Goal: Information Seeking & Learning: Learn about a topic

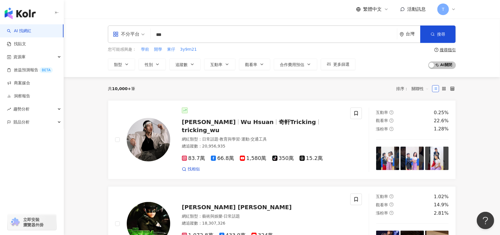
type input "***"
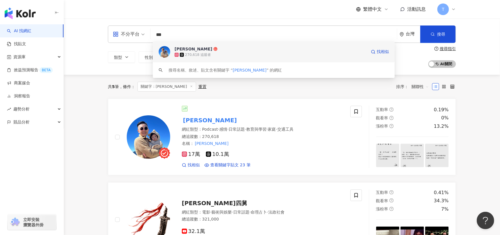
click at [215, 52] on div "270,618 追蹤者" at bounding box center [271, 55] width 192 height 6
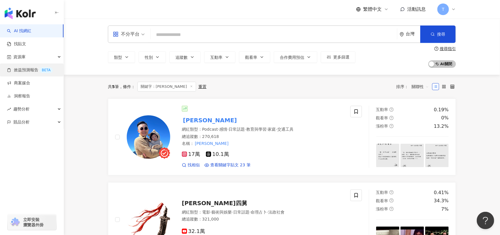
click at [50, 63] on ul "AI 找網紅 找貼文 資源庫 效益預測報告 BETA 商案媒合 洞察報告 趨勢分析 競品分析" at bounding box center [32, 76] width 64 height 104
click at [51, 62] on div "資源庫" at bounding box center [32, 56] width 64 height 13
click at [316, 137] on div "總追蹤數 ： 270,618" at bounding box center [263, 137] width 162 height 6
click at [359, 113] on span at bounding box center [356, 112] width 12 height 12
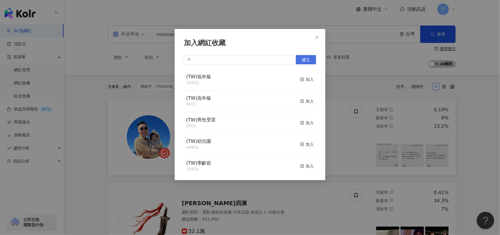
click at [312, 59] on button "建立" at bounding box center [306, 59] width 20 height 9
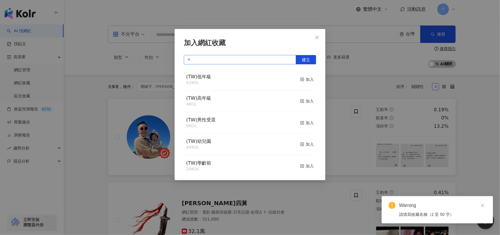
click at [230, 57] on input "text" at bounding box center [240, 59] width 112 height 9
type input "*"
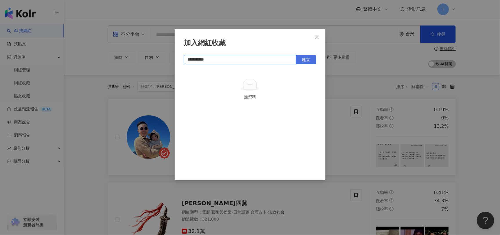
click at [305, 57] on span "建立" at bounding box center [306, 59] width 8 height 5
type input "**********"
drag, startPoint x: 320, startPoint y: 35, endPoint x: 307, endPoint y: 40, distance: 13.5
click at [320, 35] on span "Close" at bounding box center [317, 37] width 12 height 5
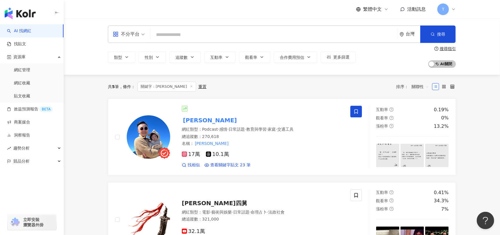
click at [185, 36] on input "search" at bounding box center [274, 34] width 242 height 11
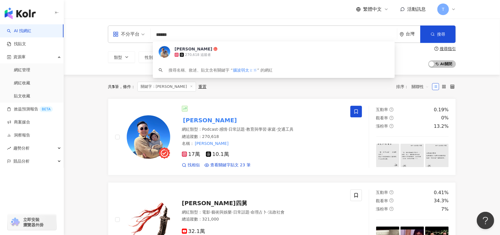
type input "*****"
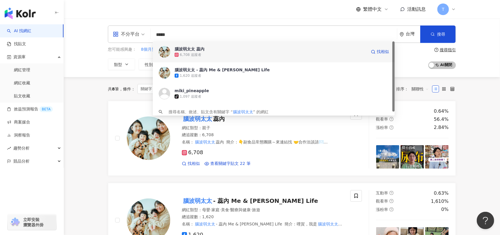
click at [278, 55] on div "6,708 追蹤者" at bounding box center [271, 55] width 192 height 6
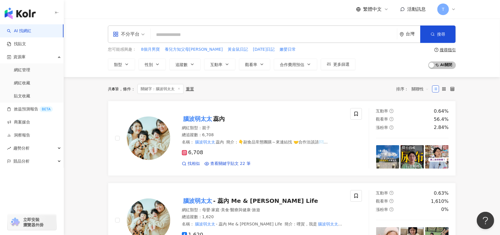
click at [190, 35] on input "search" at bounding box center [274, 34] width 242 height 11
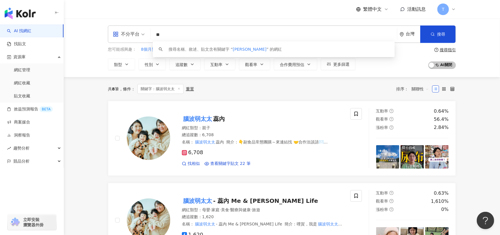
type input "*"
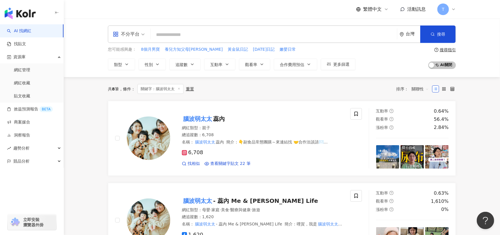
paste input "**********"
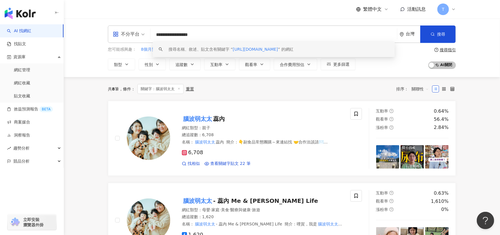
click at [256, 50] on span "https://rcplay.tw/" at bounding box center [255, 49] width 45 height 5
type input "**********"
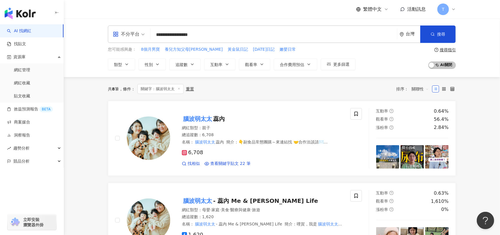
click at [264, 47] on div "您可能感興趣： 8個月男寶 養兒方知父母恩 黃金鼠日記 10年日記 嫩嬰日常" at bounding box center [232, 49] width 248 height 6
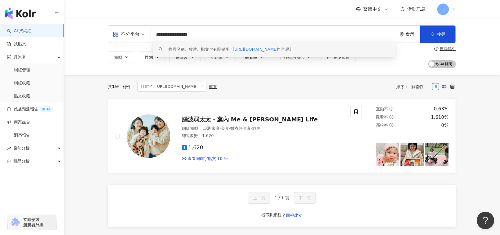
drag, startPoint x: 204, startPoint y: 34, endPoint x: 142, endPoint y: 31, distance: 62.4
click at [142, 31] on div "**********" at bounding box center [282, 34] width 348 height 17
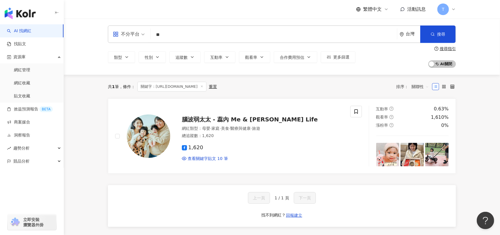
type input "*"
type input "***"
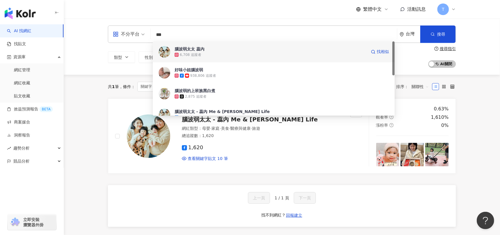
click at [246, 56] on div "6,708 追蹤者" at bounding box center [271, 55] width 192 height 6
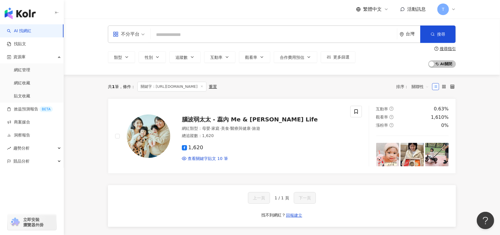
click at [173, 31] on input "search" at bounding box center [274, 34] width 242 height 11
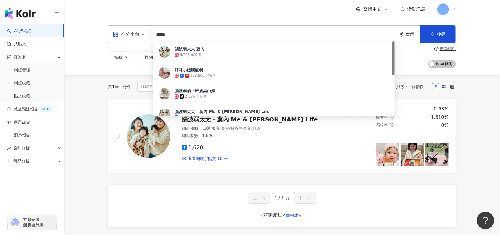
type input "***"
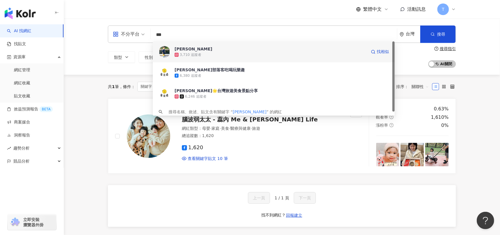
click at [239, 58] on div "金亮亮 3,710 追蹤者 找相似" at bounding box center [274, 51] width 242 height 21
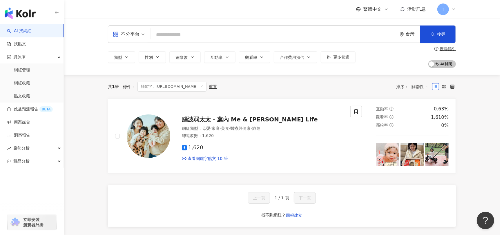
click at [187, 35] on input "search" at bounding box center [274, 34] width 242 height 11
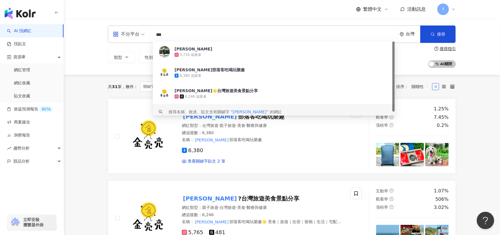
type input "***"
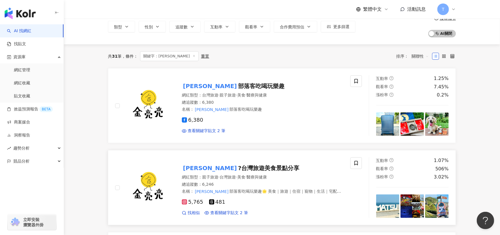
scroll to position [87, 0]
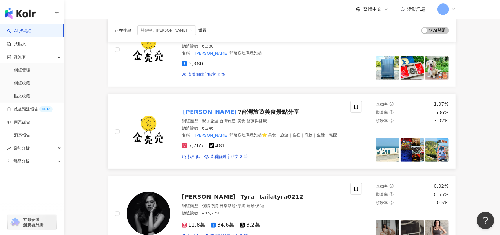
click at [158, 122] on img at bounding box center [149, 132] width 44 height 44
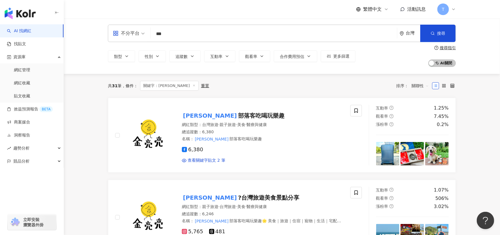
scroll to position [0, 0]
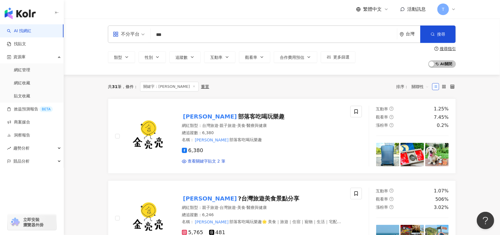
drag, startPoint x: 188, startPoint y: 31, endPoint x: 145, endPoint y: 32, distance: 43.2
click at [145, 32] on div "不分平台 *** 台灣 搜尋 640b9664-fe90-42d2-80fb-651e0e3a4d7f keyword 金亮亮 3,710 追蹤者 金亮亮部落…" at bounding box center [282, 34] width 348 height 17
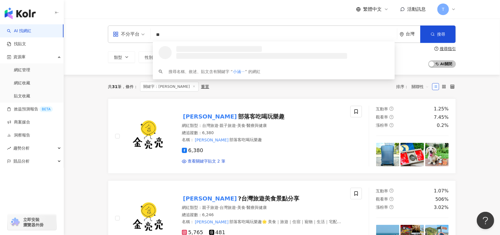
type input "*"
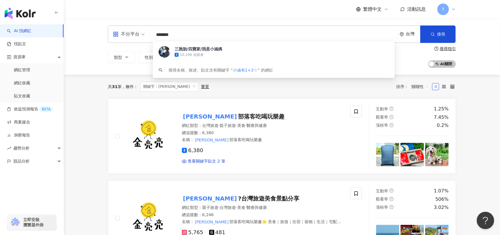
type input "******"
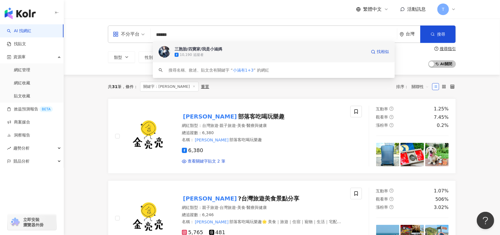
click at [203, 48] on div "三胞胎/四寶家/我是小涵媽" at bounding box center [199, 49] width 48 height 6
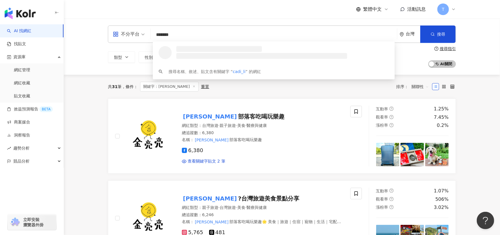
type input "********"
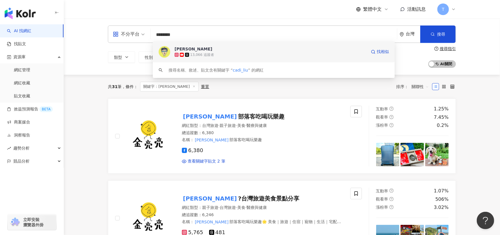
click at [228, 54] on div "13,066 追蹤者" at bounding box center [271, 55] width 192 height 6
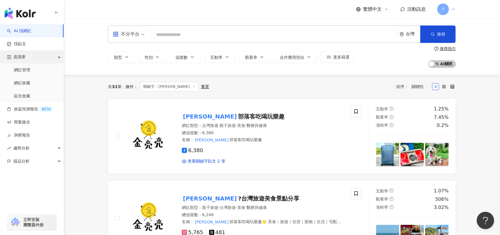
click at [40, 57] on div "資源庫" at bounding box center [32, 56] width 64 height 13
click at [42, 59] on div "資源庫" at bounding box center [32, 56] width 64 height 13
click at [30, 68] on link "網紅管理" at bounding box center [22, 70] width 16 height 6
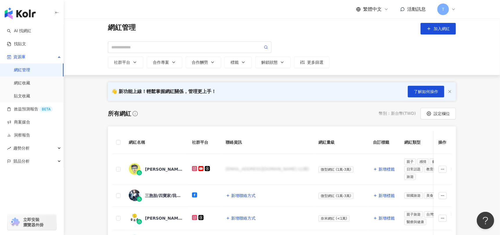
scroll to position [87, 0]
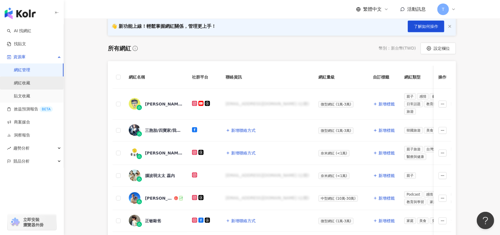
click at [30, 83] on link "網紅收藏" at bounding box center [22, 83] width 16 height 6
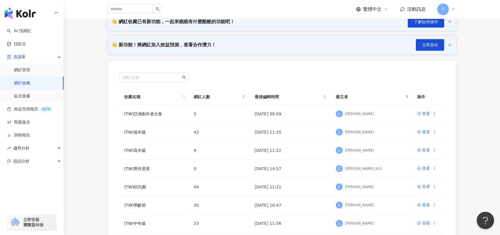
scroll to position [42, 0]
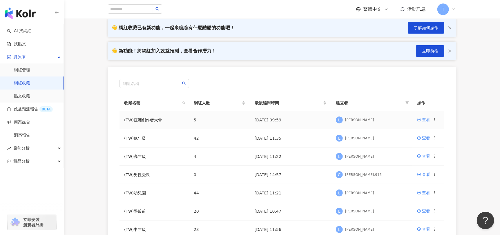
click at [427, 122] on div "查看" at bounding box center [426, 120] width 8 height 6
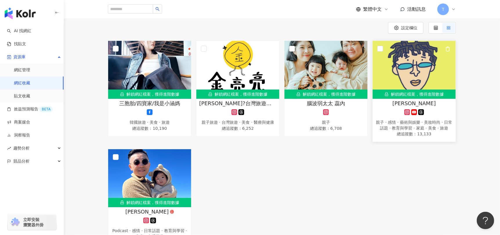
scroll to position [116, 0]
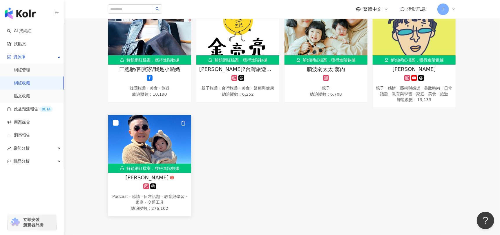
click at [147, 156] on img at bounding box center [149, 144] width 83 height 58
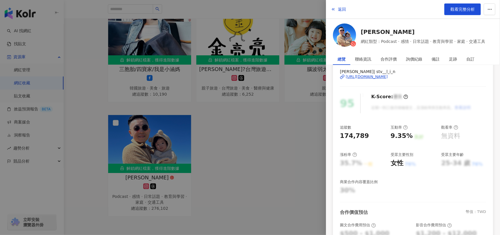
scroll to position [125, 0]
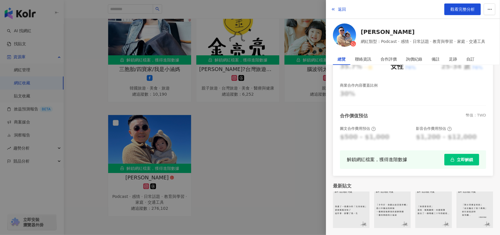
click at [473, 160] on button "立即解鎖" at bounding box center [461, 160] width 35 height 12
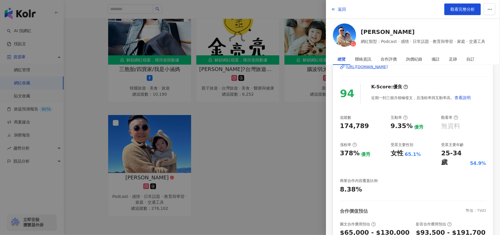
scroll to position [9, 0]
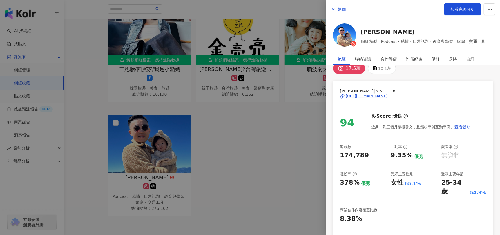
click at [388, 94] on div "https://www.instagram.com/stv__l_i_n/" at bounding box center [367, 96] width 42 height 5
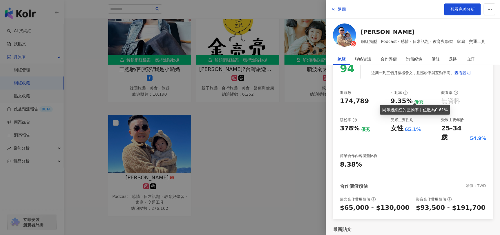
scroll to position [67, 0]
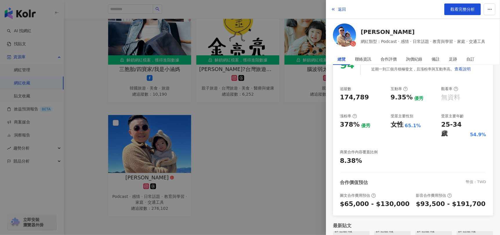
click at [239, 132] on div at bounding box center [250, 117] width 500 height 235
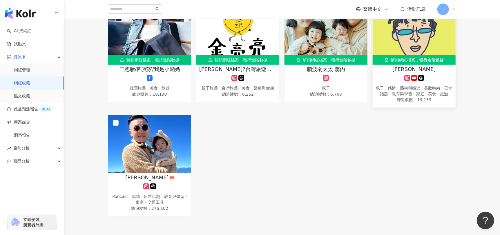
click at [426, 37] on img at bounding box center [414, 36] width 83 height 58
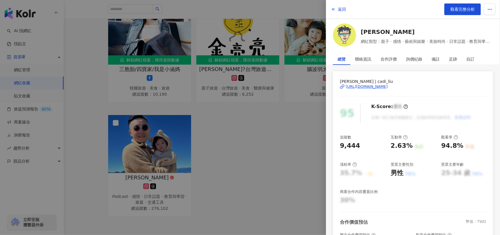
scroll to position [29, 0]
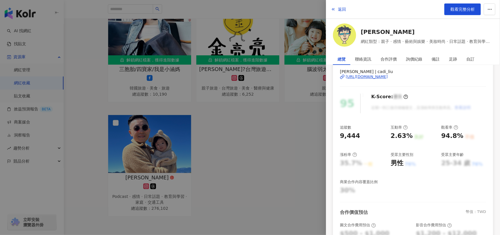
click at [388, 76] on div "https://www.instagram.com/cadi_liu/" at bounding box center [367, 76] width 42 height 5
drag, startPoint x: 284, startPoint y: 135, endPoint x: 289, endPoint y: 129, distance: 7.8
click at [284, 135] on div at bounding box center [250, 117] width 500 height 235
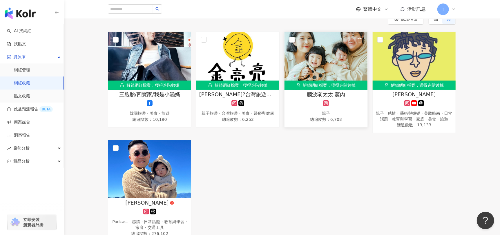
scroll to position [58, 0]
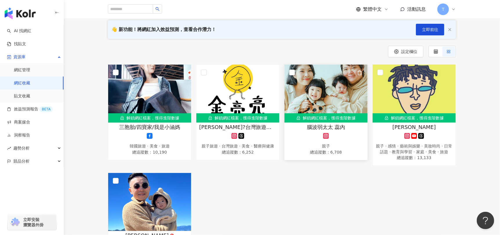
click at [329, 110] on img at bounding box center [326, 94] width 83 height 58
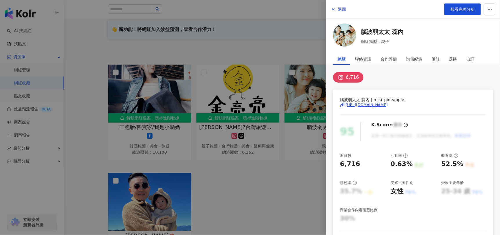
scroll to position [87, 0]
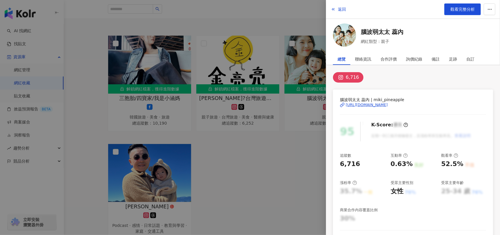
drag, startPoint x: 417, startPoint y: 106, endPoint x: 415, endPoint y: 101, distance: 5.2
click at [388, 106] on div "https://www.instagram.com/miki_pineapple/" at bounding box center [367, 104] width 42 height 5
click at [293, 173] on div at bounding box center [250, 117] width 500 height 235
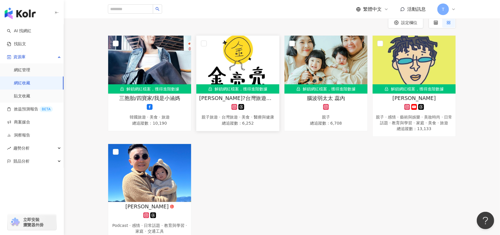
click at [227, 64] on img at bounding box center [237, 65] width 83 height 58
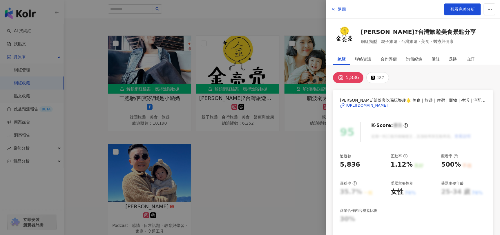
click at [388, 106] on div "https://www.instagram.com/pickupuuu/" at bounding box center [367, 105] width 42 height 5
click at [278, 182] on div at bounding box center [250, 117] width 500 height 235
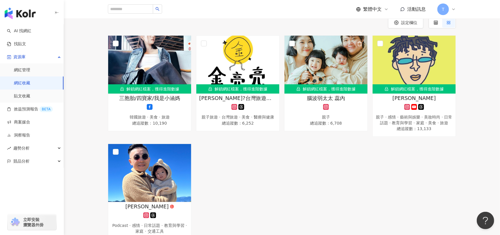
click at [319, 65] on img at bounding box center [326, 65] width 83 height 58
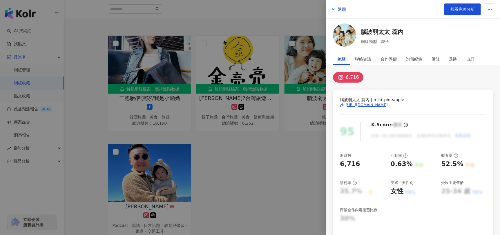
click at [337, 61] on div "總覽 聯絡資訊 合作評價 詢價紀錄 備註 足跡 自訂" at bounding box center [413, 59] width 174 height 12
click at [342, 106] on icon at bounding box center [341, 105] width 2 height 3
click at [304, 160] on div at bounding box center [250, 117] width 500 height 235
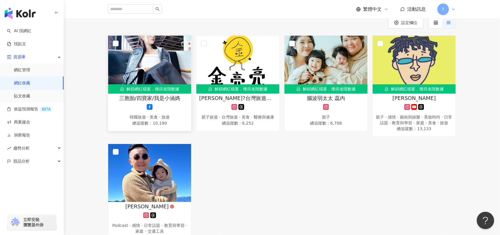
click at [112, 52] on img at bounding box center [149, 65] width 83 height 58
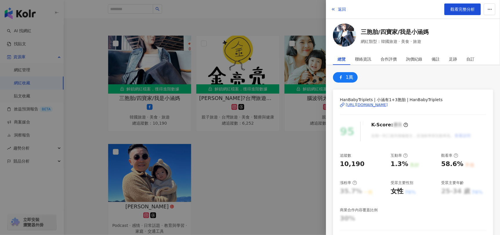
click at [388, 104] on div "[URL][DOMAIN_NAME]" at bounding box center [367, 104] width 42 height 5
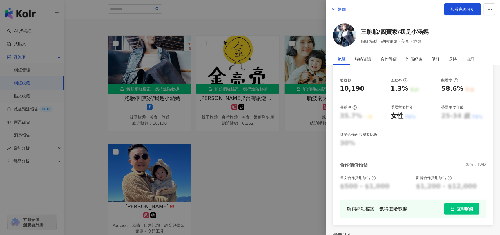
scroll to position [0, 0]
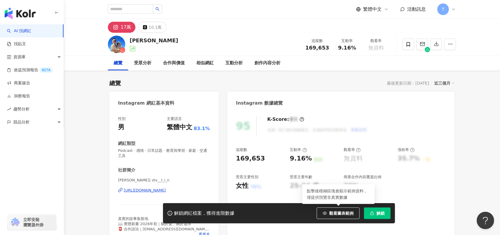
click at [158, 192] on div "https://www.instagram.com/stv__l_i_n/" at bounding box center [145, 190] width 42 height 5
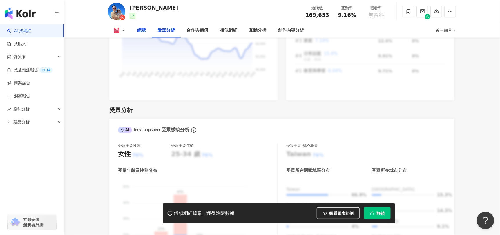
scroll to position [493, 0]
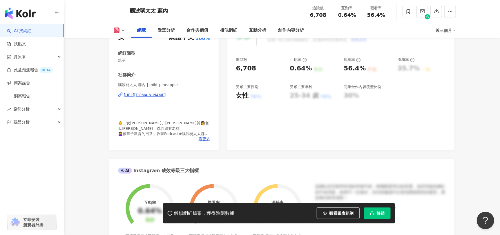
scroll to position [116, 0]
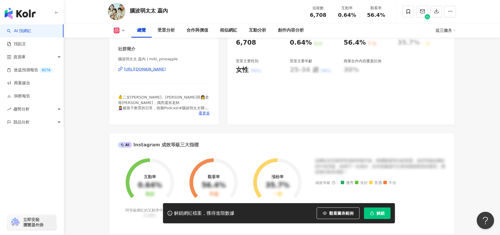
click at [166, 69] on div "https://www.instagram.com/miki_pineapple/" at bounding box center [145, 69] width 42 height 5
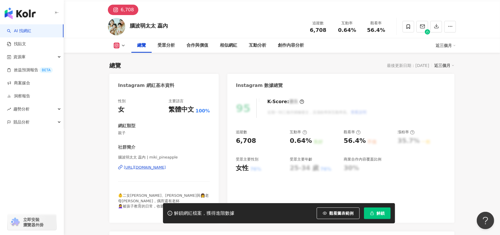
scroll to position [0, 0]
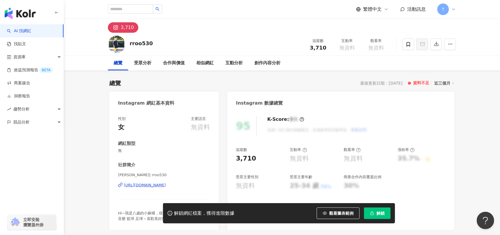
scroll to position [29, 0]
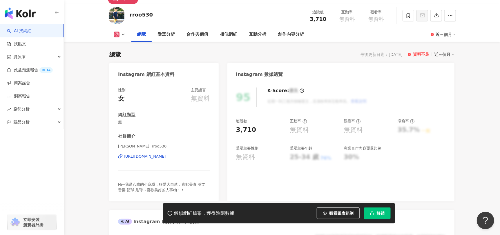
click at [166, 158] on div "[URL][DOMAIN_NAME]" at bounding box center [145, 156] width 42 height 5
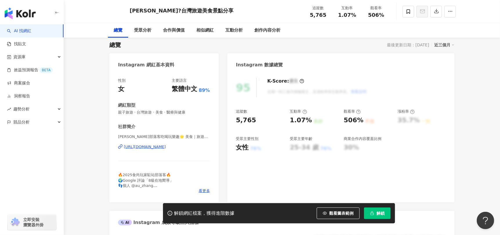
scroll to position [58, 0]
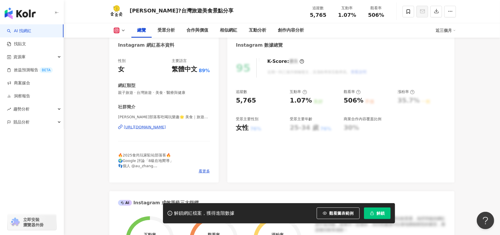
click at [166, 129] on div "[URL][DOMAIN_NAME]" at bounding box center [145, 127] width 42 height 5
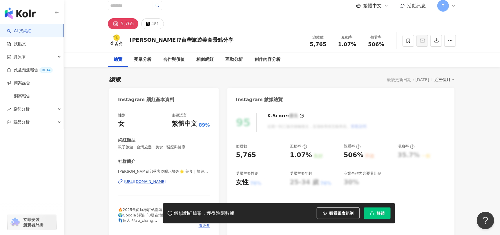
scroll to position [0, 0]
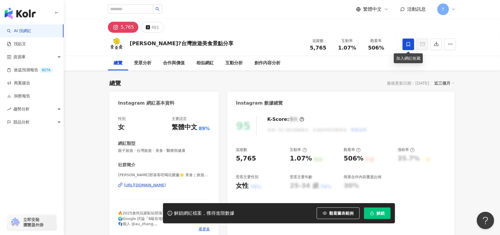
click at [409, 47] on span at bounding box center [409, 45] width 12 height 12
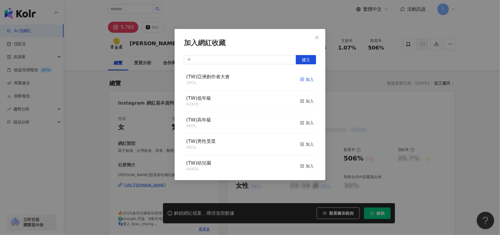
click at [300, 81] on div "加入" at bounding box center [307, 79] width 14 height 6
click at [317, 38] on icon "close" at bounding box center [317, 37] width 5 height 5
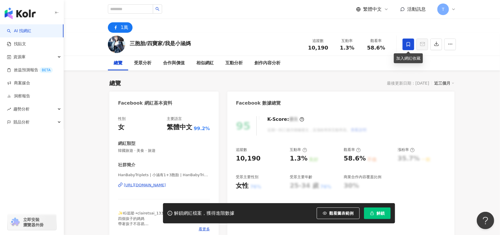
click at [406, 43] on icon at bounding box center [408, 44] width 5 height 5
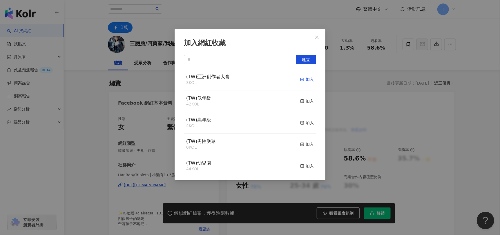
click at [305, 80] on div "加入" at bounding box center [307, 79] width 14 height 6
click at [317, 37] on icon "close" at bounding box center [317, 37] width 5 height 5
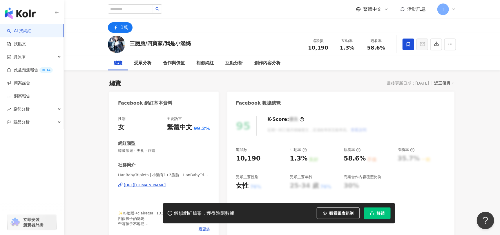
click at [167, 185] on div "加入網紅收藏 建立 (TW)亞洲創作者大會 4 KOL 已加入 (TW)低年級 42 KOL 加入 (TW)高年級 4 KOL 加入 (TW)男性受眾 0 K…" at bounding box center [250, 117] width 500 height 235
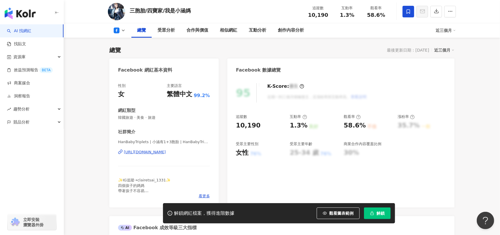
scroll to position [58, 0]
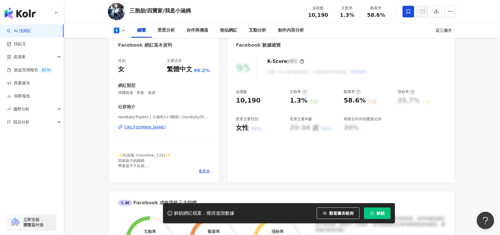
click at [136, 127] on div "[URL][DOMAIN_NAME]" at bounding box center [145, 127] width 42 height 5
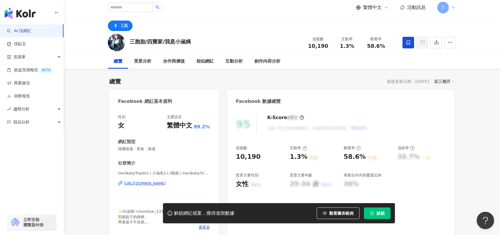
scroll to position [0, 0]
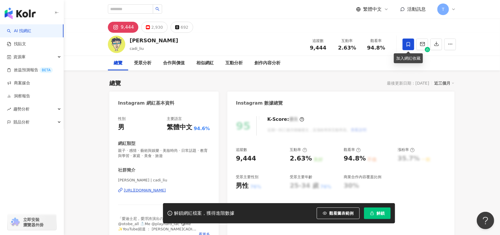
click at [409, 45] on icon at bounding box center [408, 44] width 5 height 5
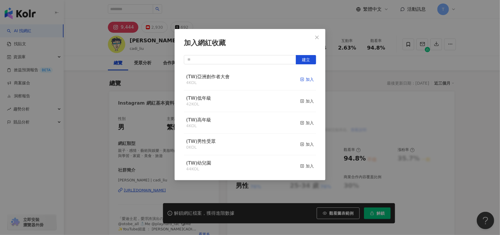
click at [304, 78] on div "加入" at bounding box center [307, 79] width 14 height 6
click at [357, 83] on div "加入網紅收藏 建立 (TW)亞洲創作者大會 5 KOL 已加入 (TW)低年級 42 KOL 加入 (TW)高年級 4 KOL 加入 (TW)男性受眾 0 K…" at bounding box center [250, 117] width 500 height 235
